Goal: Information Seeking & Learning: Learn about a topic

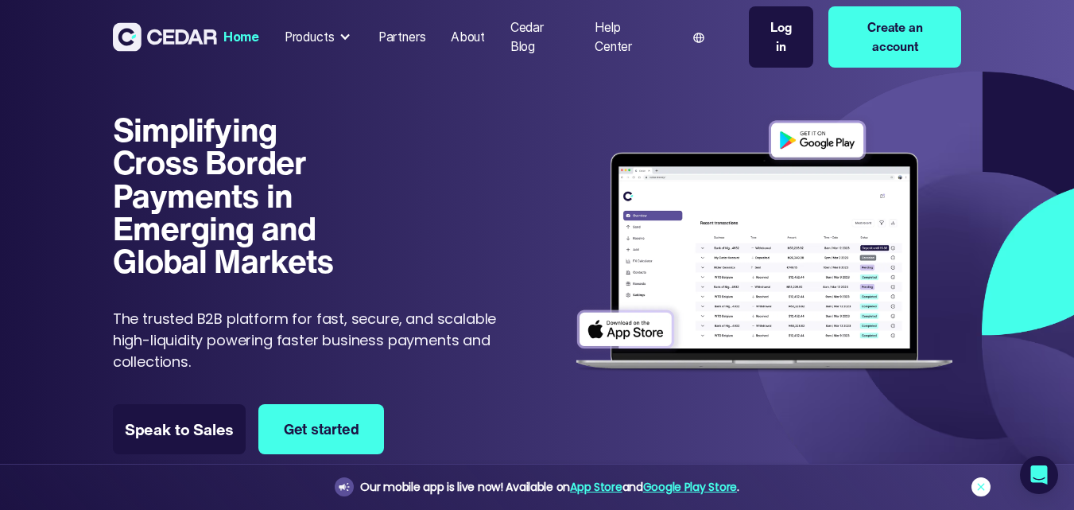
click at [981, 489] on icon at bounding box center [981, 486] width 13 height 13
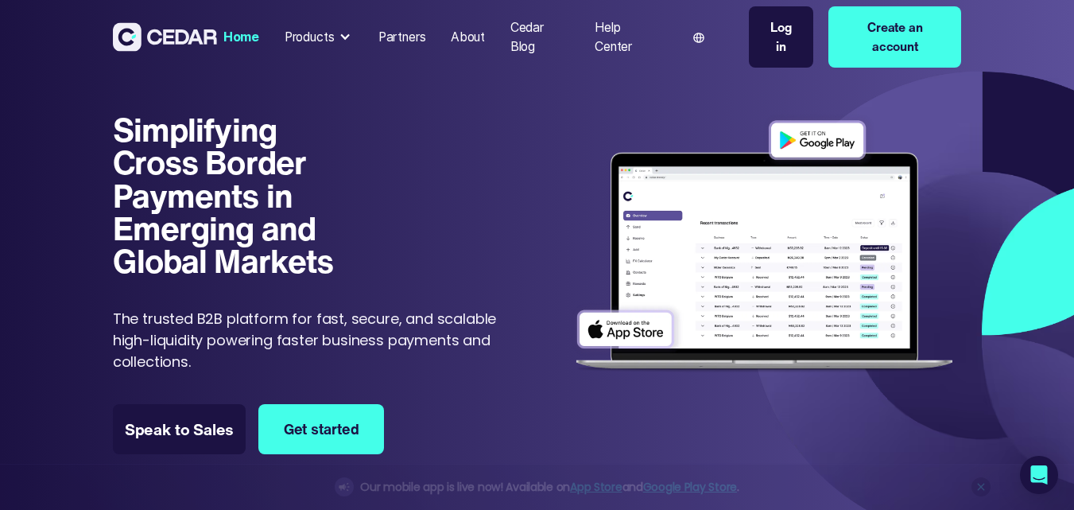
click at [979, 400] on div "Simplifying Cross Border Payments in Emerging and Global Markets Simplifying Cr…" at bounding box center [537, 306] width 1074 height 486
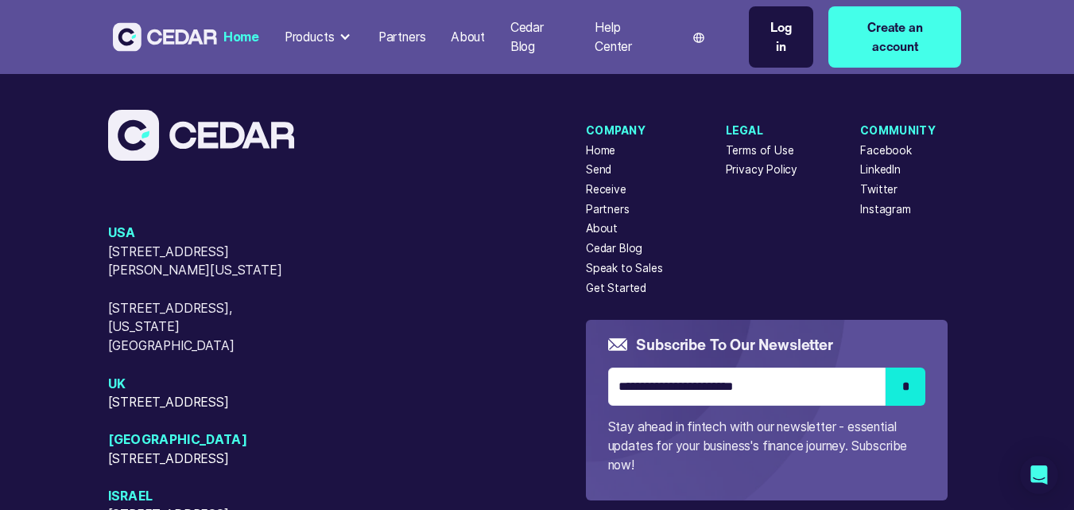
scroll to position [6582, 0]
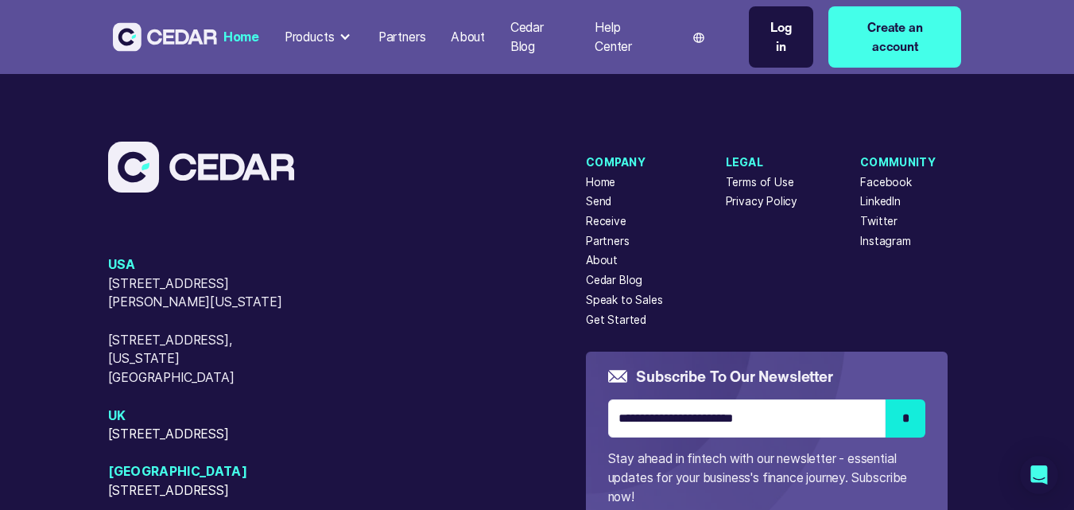
click at [873, 218] on div "Twitter" at bounding box center [878, 221] width 37 height 17
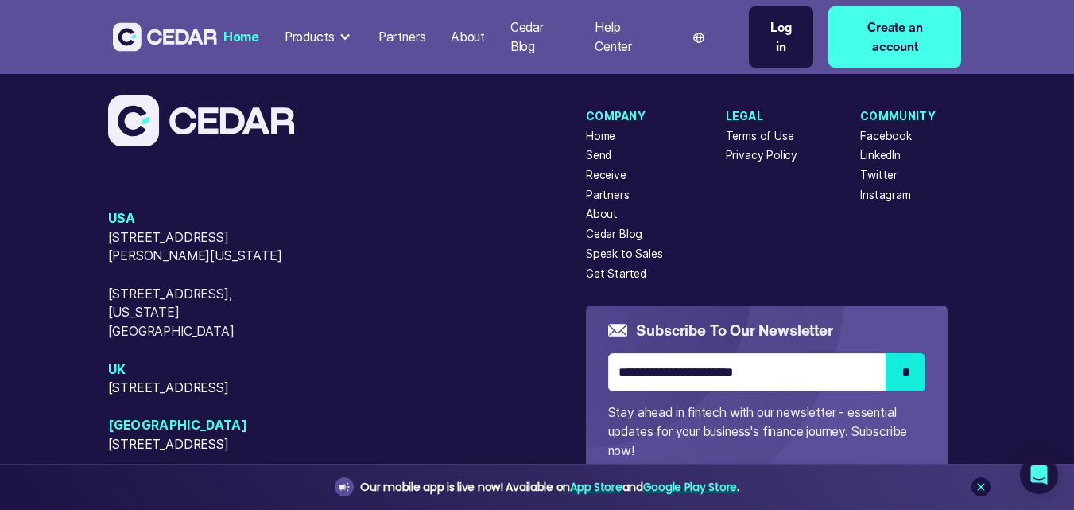
scroll to position [6590, 0]
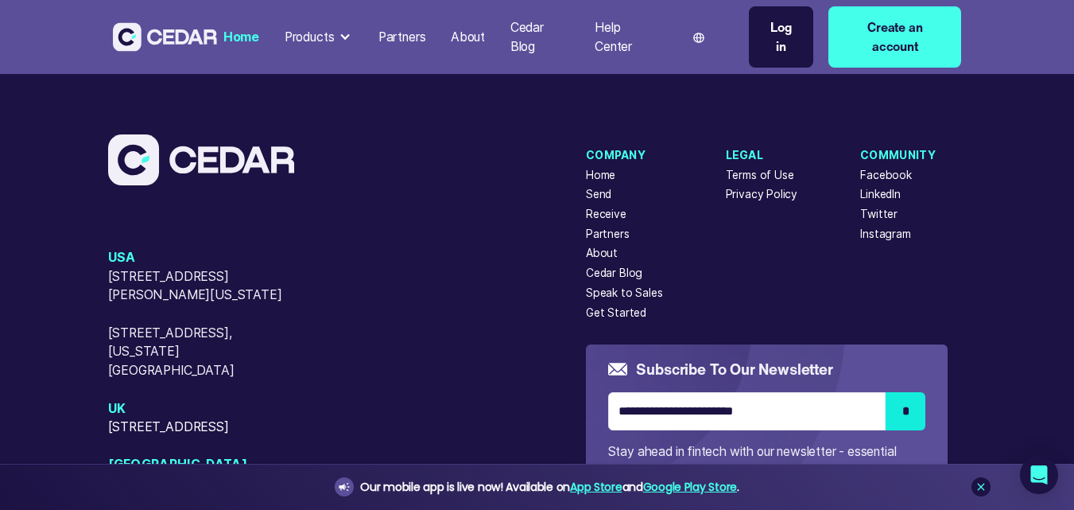
click at [591, 254] on div "About" at bounding box center [602, 253] width 32 height 17
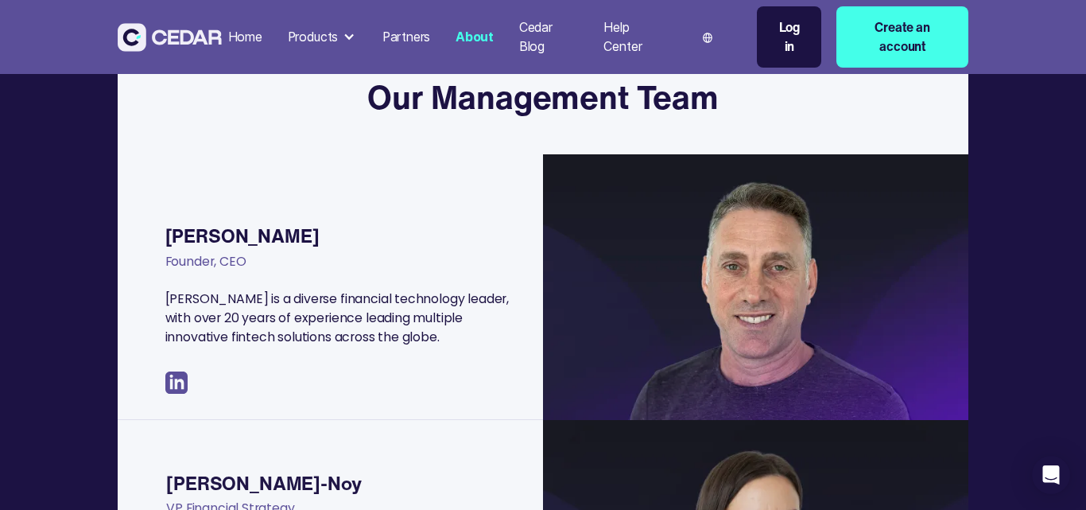
scroll to position [318, 0]
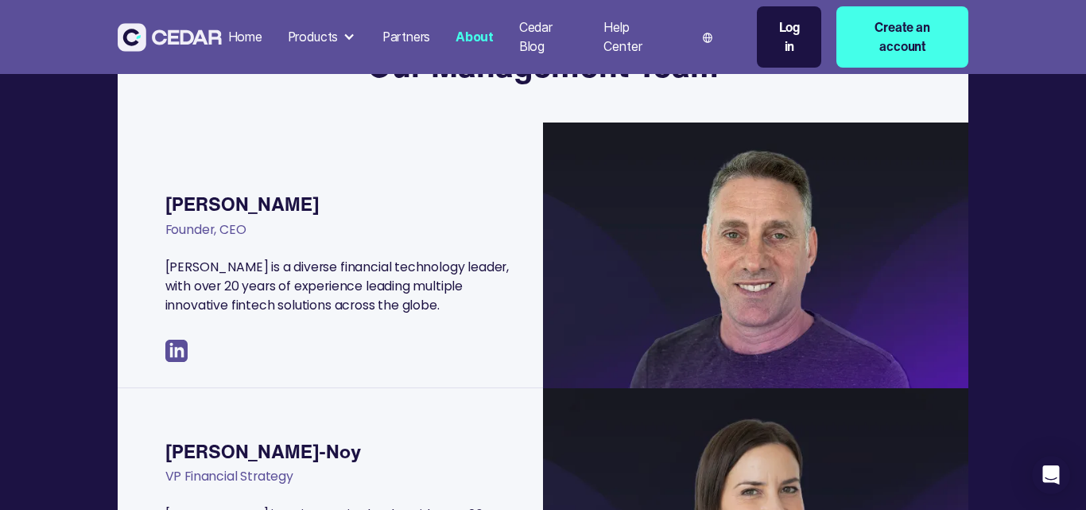
click at [181, 349] on img at bounding box center [176, 350] width 22 height 22
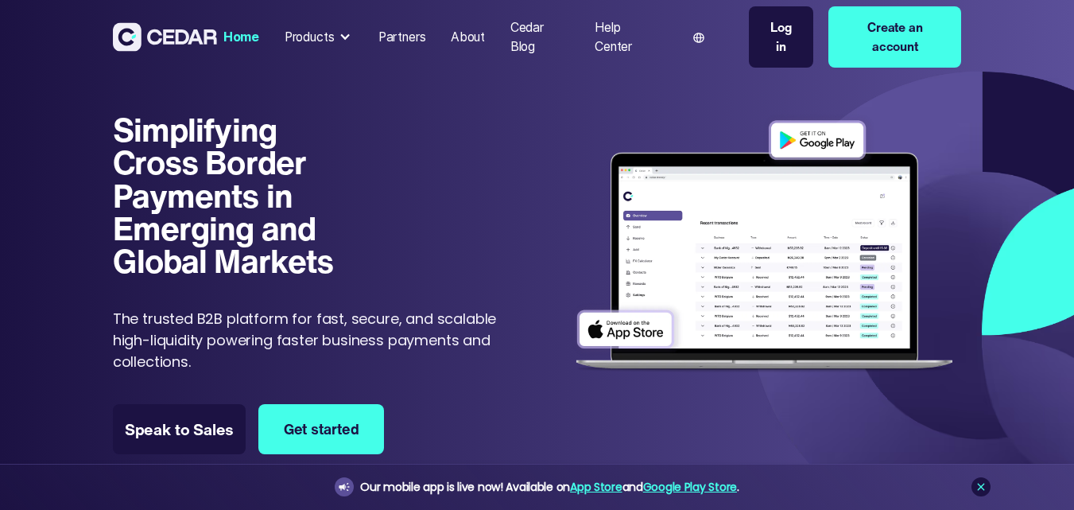
click at [469, 41] on div "About" at bounding box center [468, 37] width 34 height 19
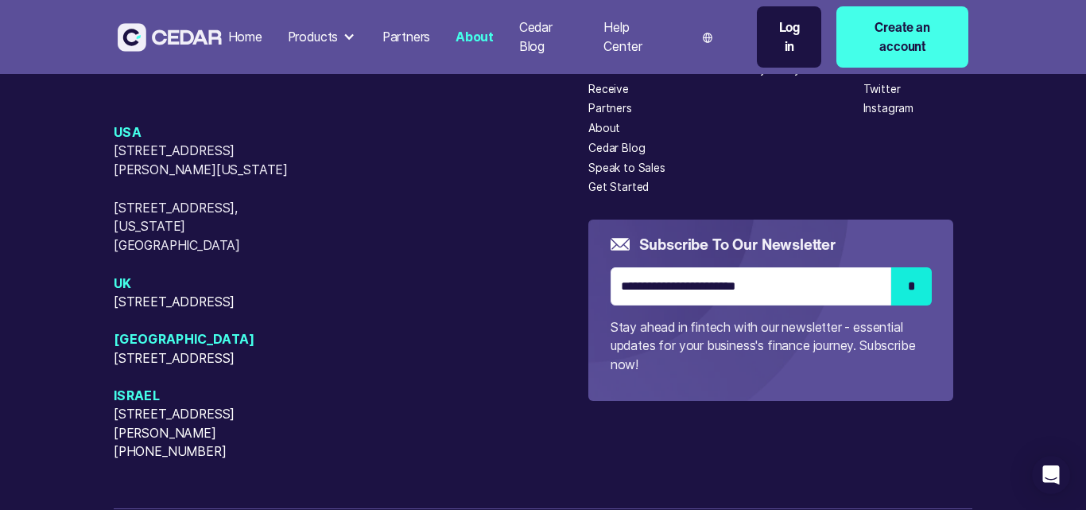
scroll to position [3911, 0]
